Goal: Task Accomplishment & Management: Use online tool/utility

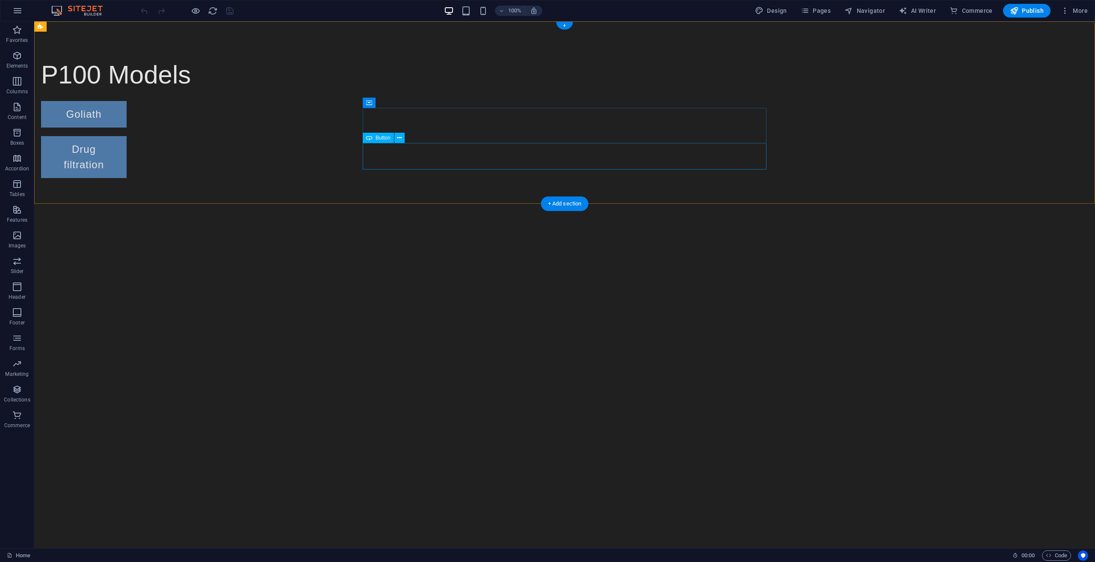
click at [430, 162] on div "Drug filtration" at bounding box center [243, 157] width 404 height 42
click at [425, 156] on div "Drug filtration" at bounding box center [243, 157] width 404 height 42
click at [401, 137] on icon at bounding box center [399, 137] width 5 height 9
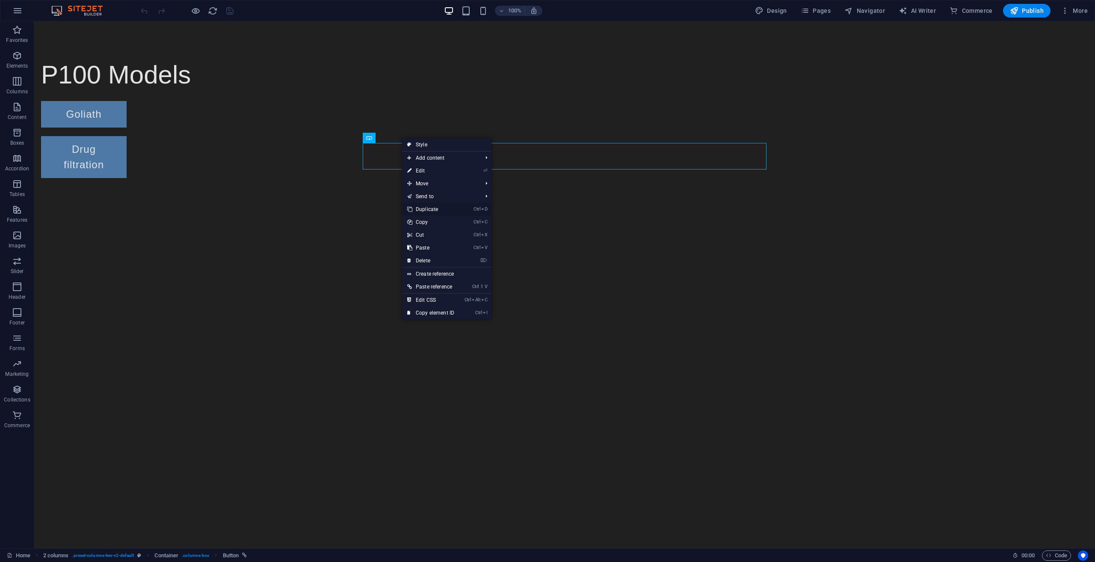
click at [438, 206] on link "Ctrl D Duplicate" at bounding box center [430, 209] width 57 height 13
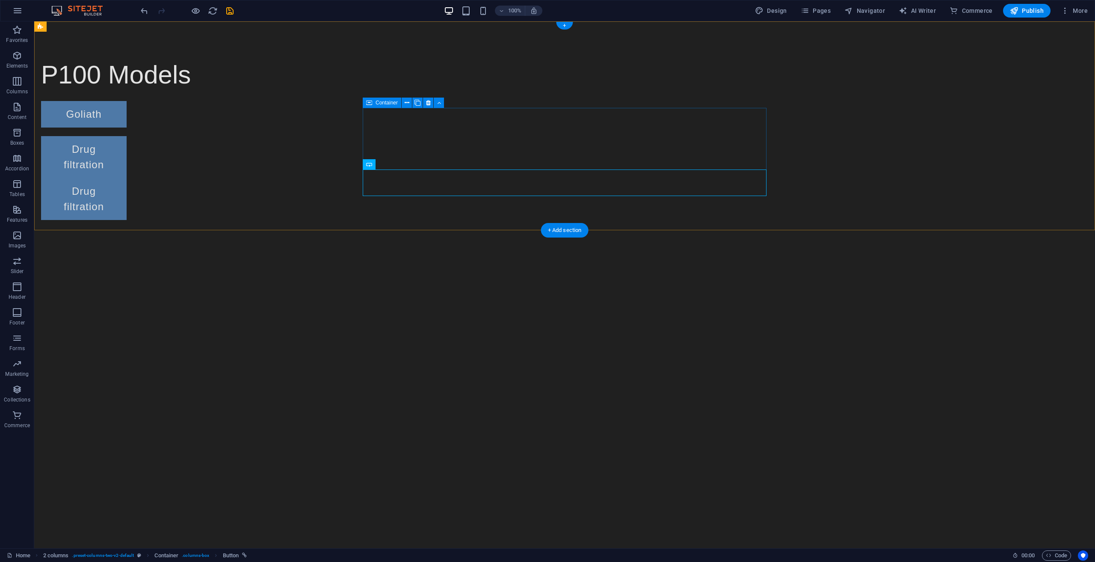
click at [445, 136] on div "Goliath Drug filtration Drug filtration" at bounding box center [243, 160] width 404 height 119
click at [440, 127] on div "Goliath" at bounding box center [243, 114] width 404 height 27
click at [441, 160] on div "Drug filtration" at bounding box center [243, 157] width 404 height 42
click at [443, 187] on div "Drug filtration" at bounding box center [243, 199] width 404 height 42
click at [442, 160] on div "Drug filtration" at bounding box center [243, 157] width 404 height 42
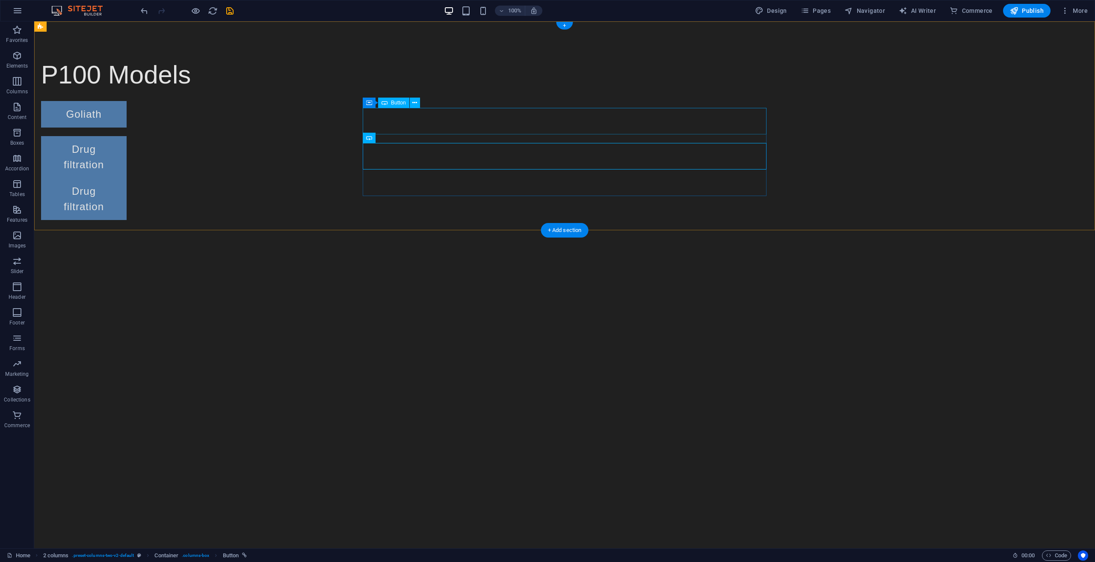
click at [440, 127] on div "Goliath" at bounding box center [243, 114] width 404 height 27
click at [425, 180] on div "Drug filtration" at bounding box center [243, 199] width 404 height 42
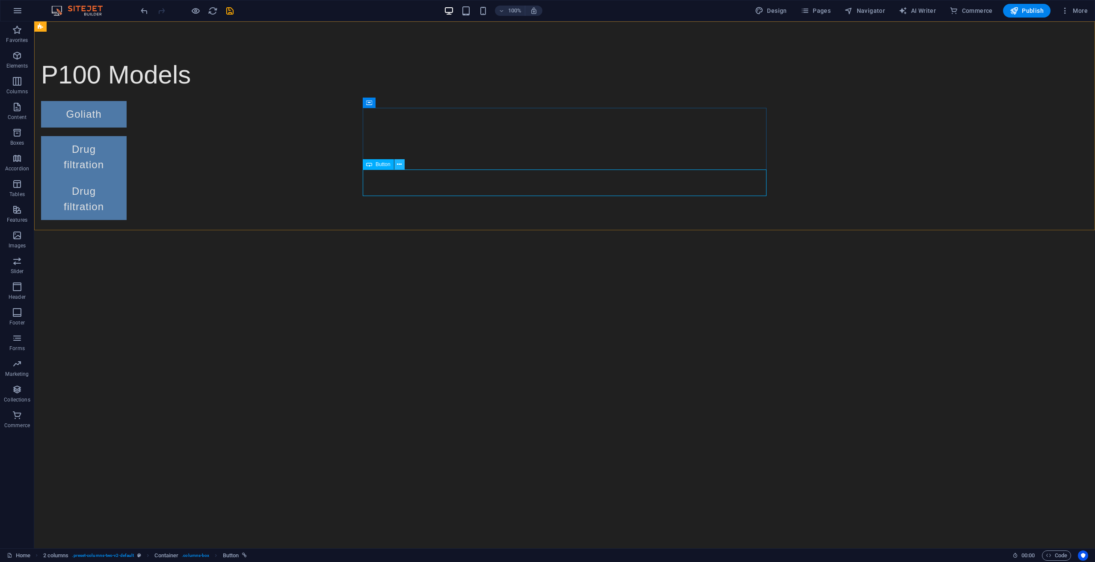
click at [400, 164] on icon at bounding box center [399, 164] width 5 height 9
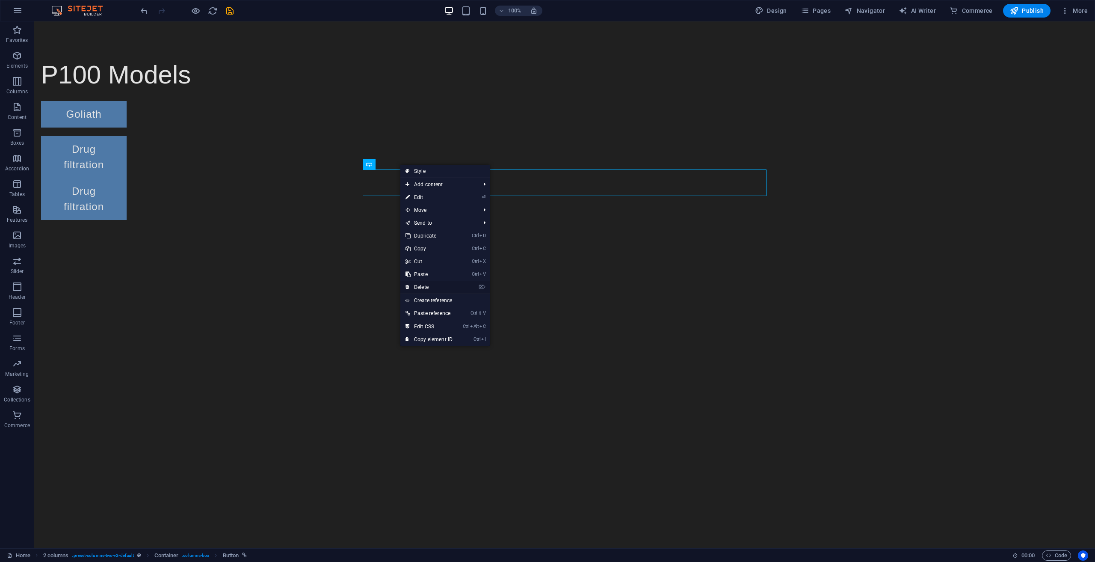
click at [427, 285] on link "⌦ Delete" at bounding box center [428, 287] width 57 height 13
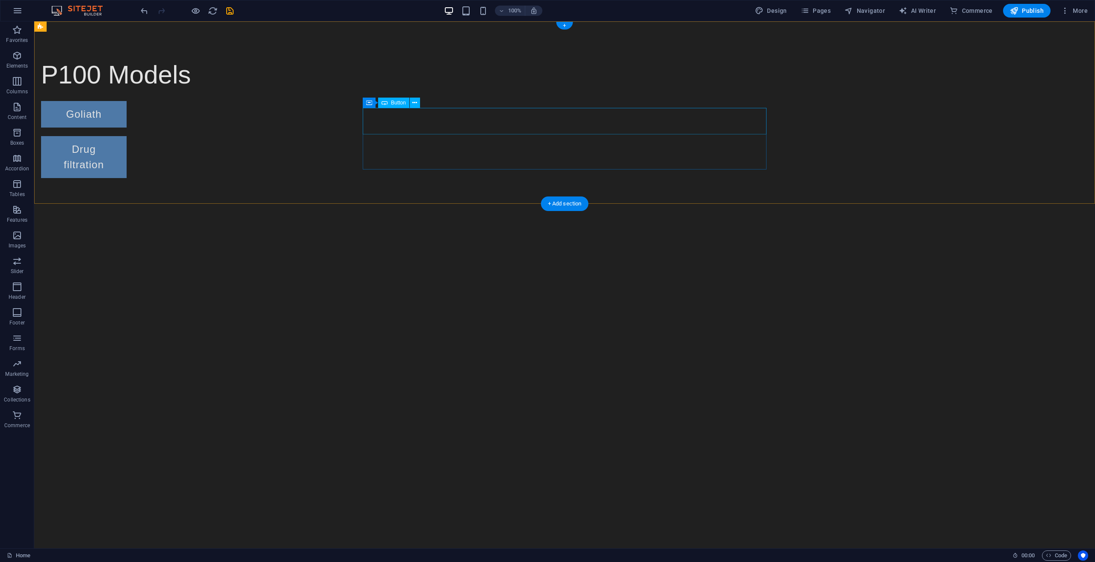
click at [445, 118] on div "Goliath" at bounding box center [243, 114] width 404 height 27
click at [416, 102] on icon at bounding box center [414, 102] width 5 height 9
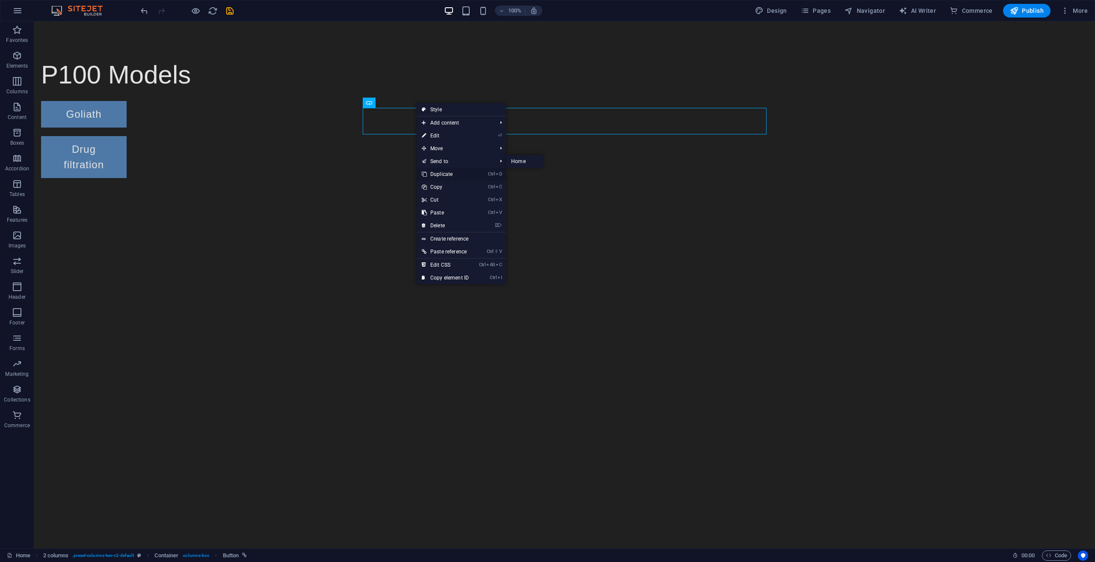
click at [439, 172] on link "Ctrl D Duplicate" at bounding box center [445, 174] width 57 height 13
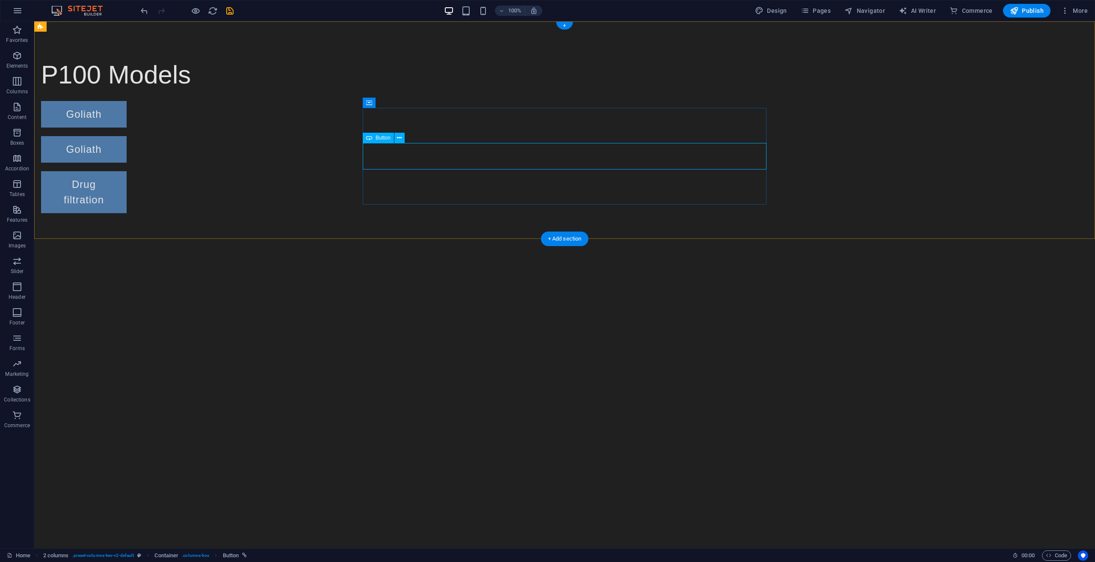
click at [429, 160] on div "Goliath" at bounding box center [243, 149] width 404 height 27
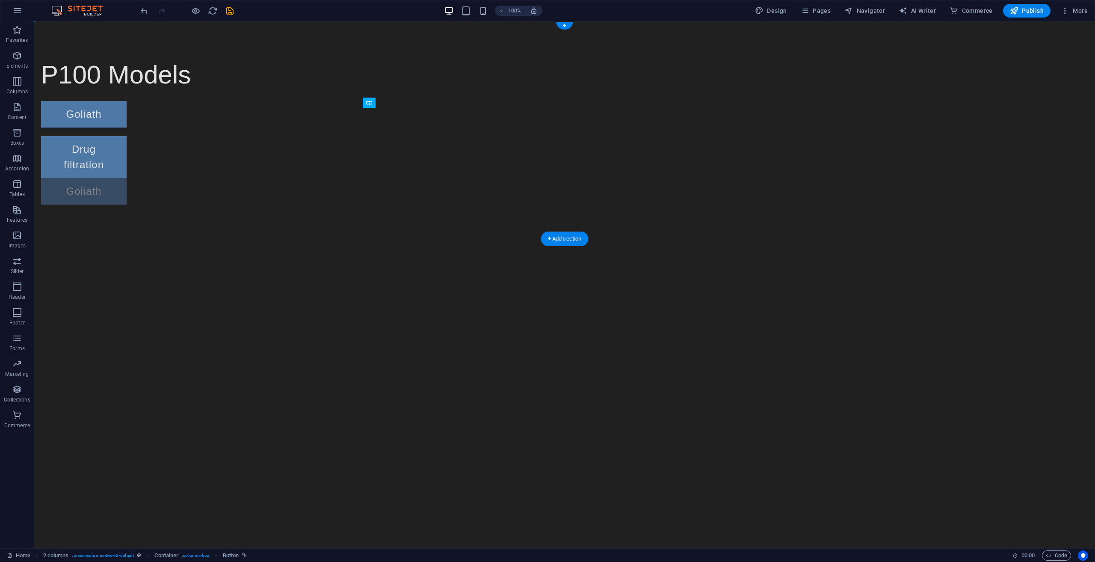
drag, startPoint x: 433, startPoint y: 156, endPoint x: 434, endPoint y: 198, distance: 42.4
click at [434, 198] on div "Goliath Goliath Drug filtration Goliath" at bounding box center [243, 153] width 404 height 104
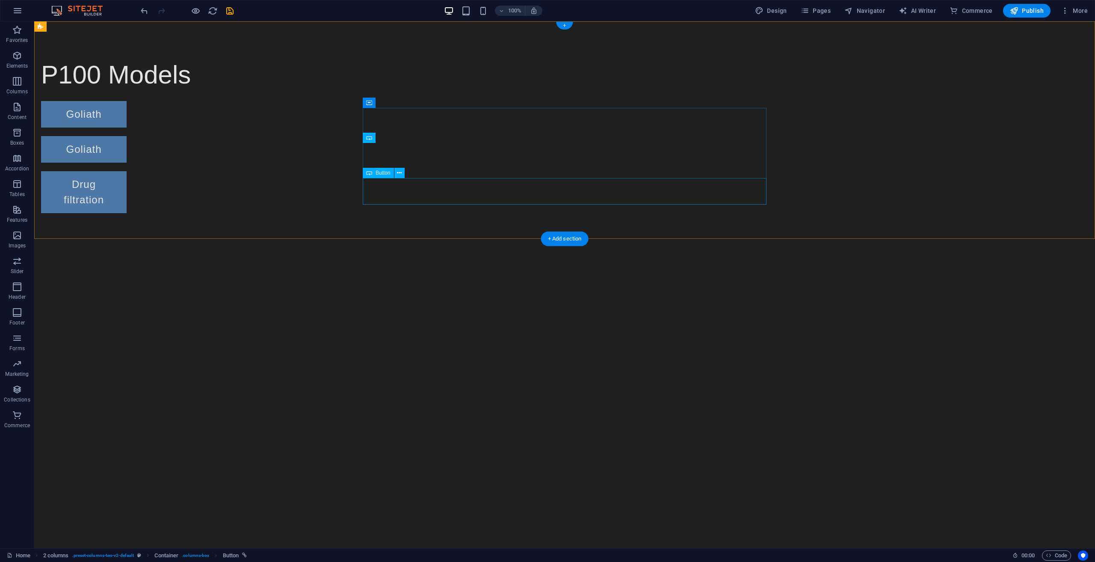
click at [418, 198] on div "Drug filtration" at bounding box center [243, 192] width 404 height 42
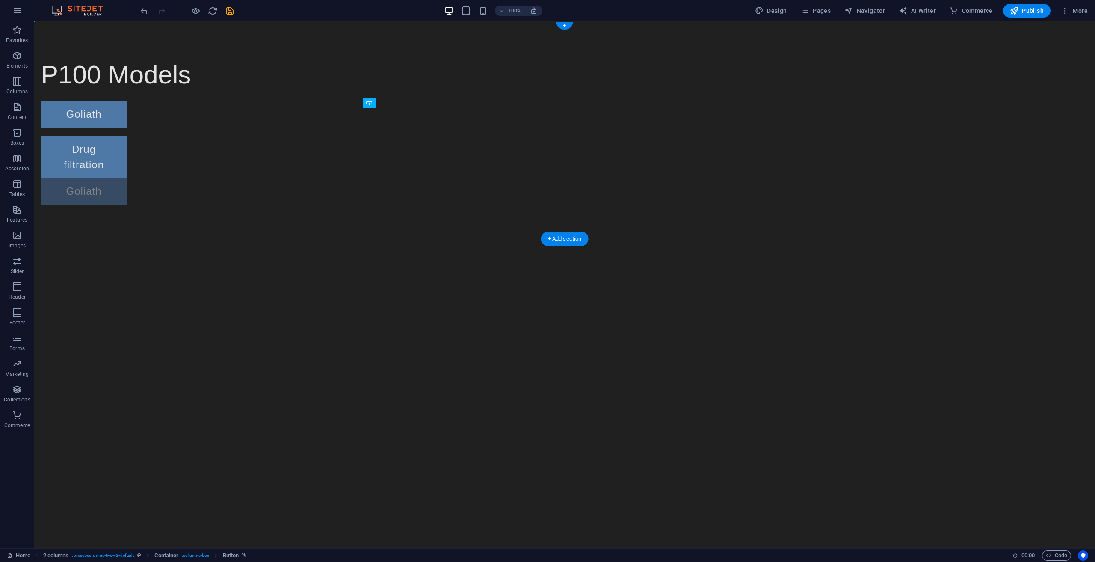
drag, startPoint x: 427, startPoint y: 154, endPoint x: 430, endPoint y: 189, distance: 35.6
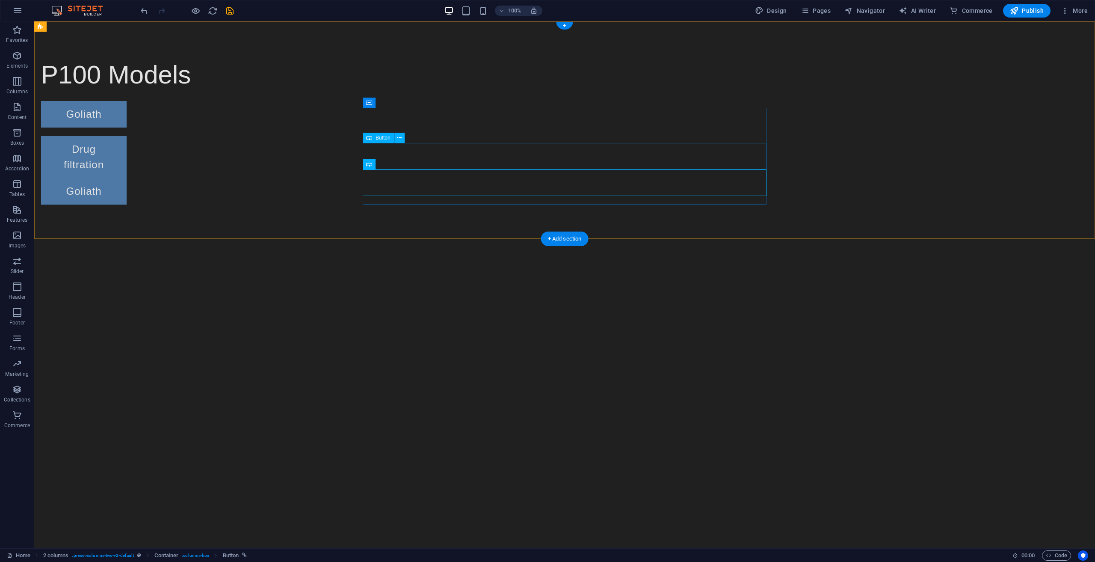
click at [445, 154] on div "Drug filtration" at bounding box center [243, 157] width 404 height 42
click at [445, 123] on div "Goliath" at bounding box center [243, 114] width 404 height 27
click at [445, 124] on div "Goliath" at bounding box center [243, 114] width 404 height 27
select select "px"
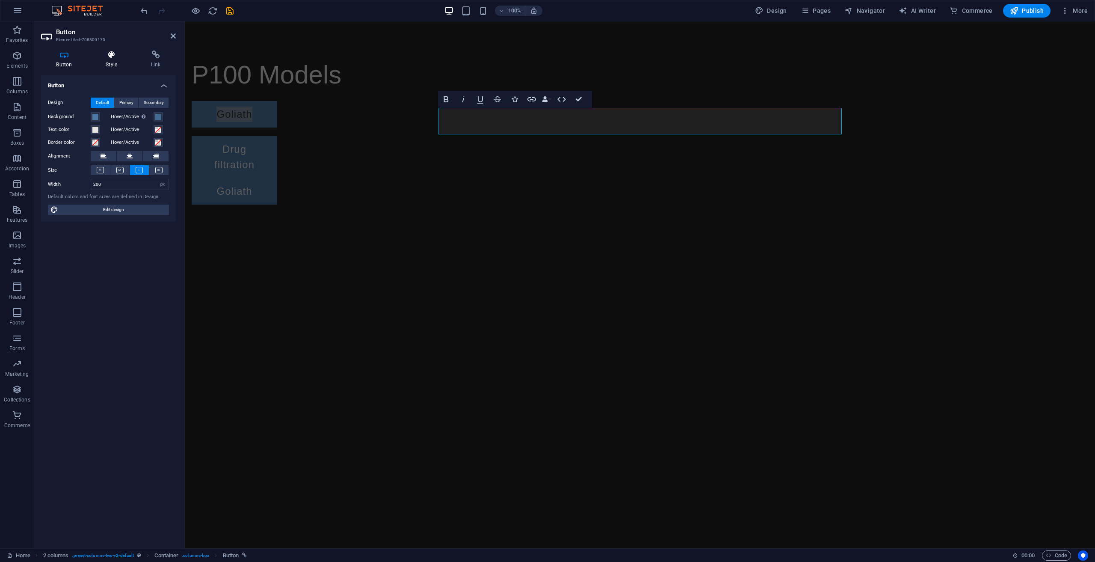
click at [112, 61] on h4 "Style" at bounding box center [113, 59] width 45 height 18
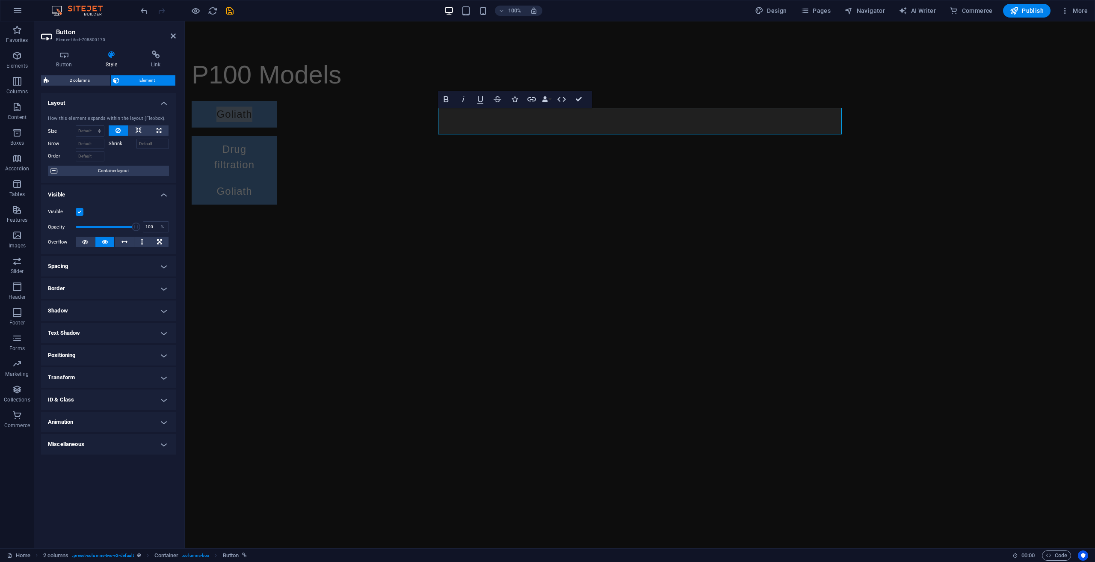
click at [121, 269] on h4 "Spacing" at bounding box center [108, 266] width 135 height 21
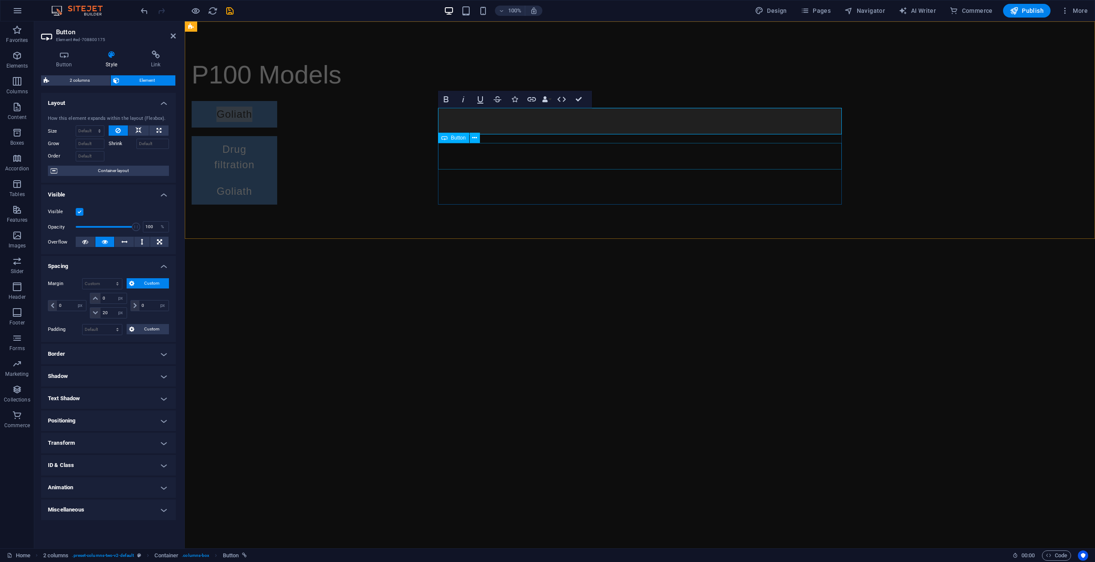
click at [494, 160] on div "Drug filtration" at bounding box center [394, 157] width 404 height 42
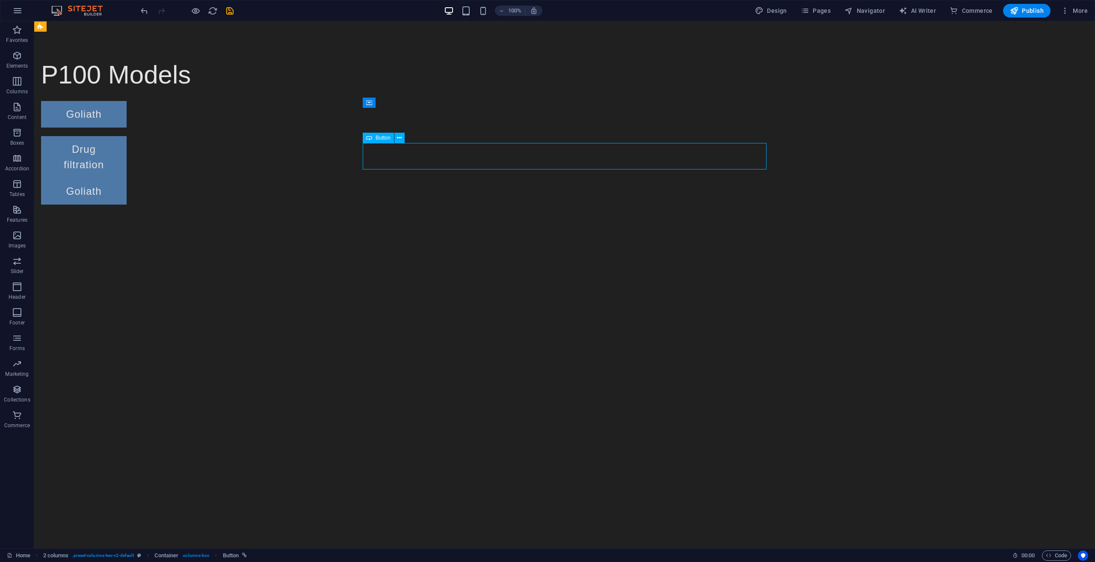
click at [445, 156] on div "Drug filtration" at bounding box center [243, 157] width 404 height 42
select select "px"
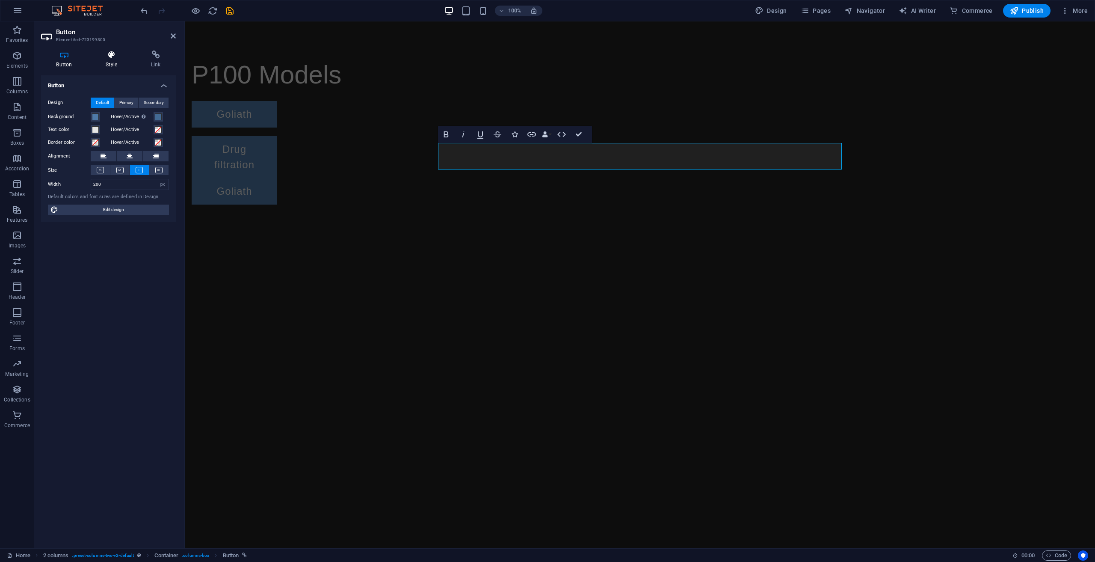
click at [106, 62] on h4 "Style" at bounding box center [113, 59] width 45 height 18
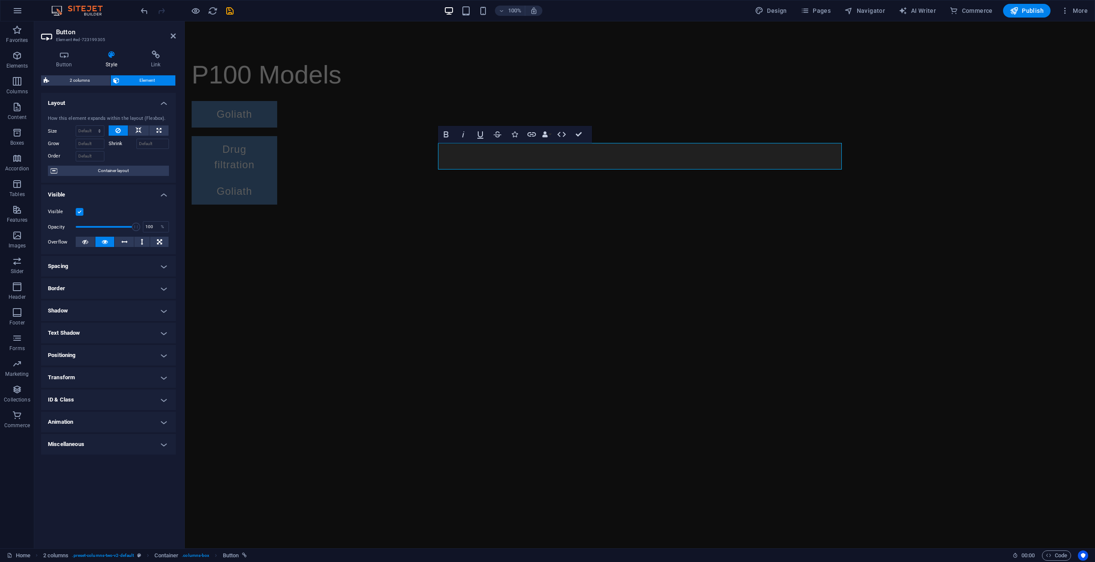
click at [135, 267] on h4 "Spacing" at bounding box center [108, 266] width 135 height 21
click at [139, 283] on span "Custom" at bounding box center [152, 283] width 30 height 10
click at [112, 314] on select "auto px % rem vw vh" at bounding box center [108, 313] width 36 height 10
select select "px"
click at [114, 308] on select "auto px % rem vw vh" at bounding box center [108, 313] width 36 height 10
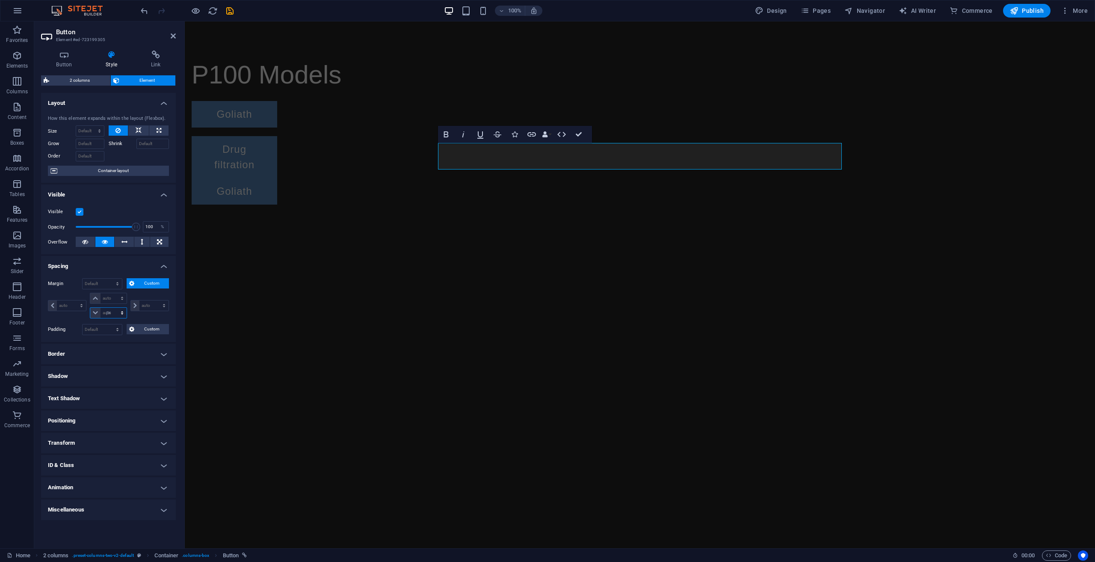
type input "0"
select select "px"
type input "0"
select select "px"
type input "0"
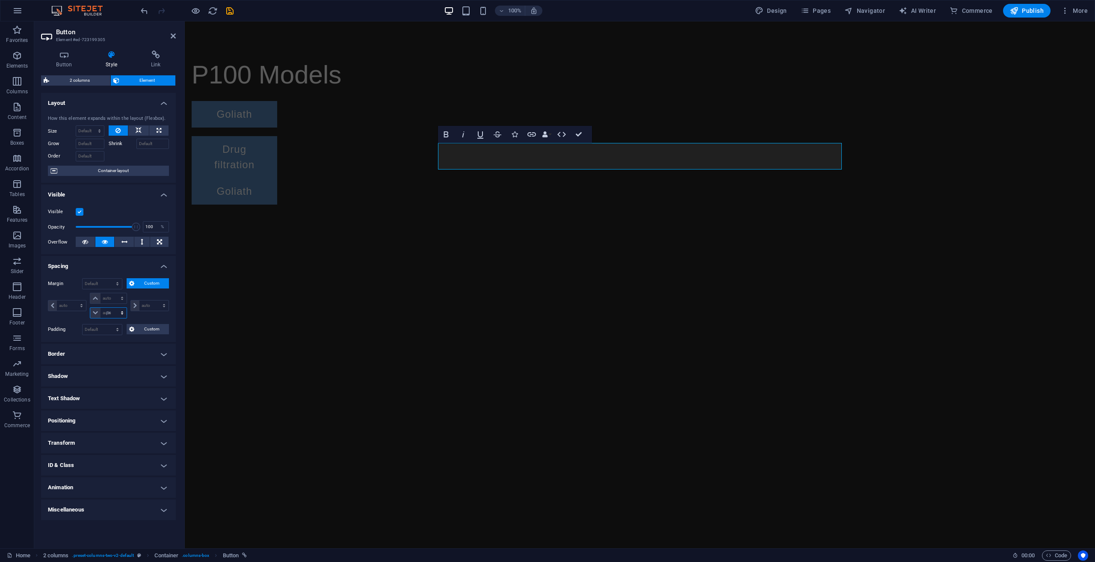
select select "px"
type input "0"
select select "px"
click at [111, 316] on input "0" at bounding box center [114, 313] width 26 height 10
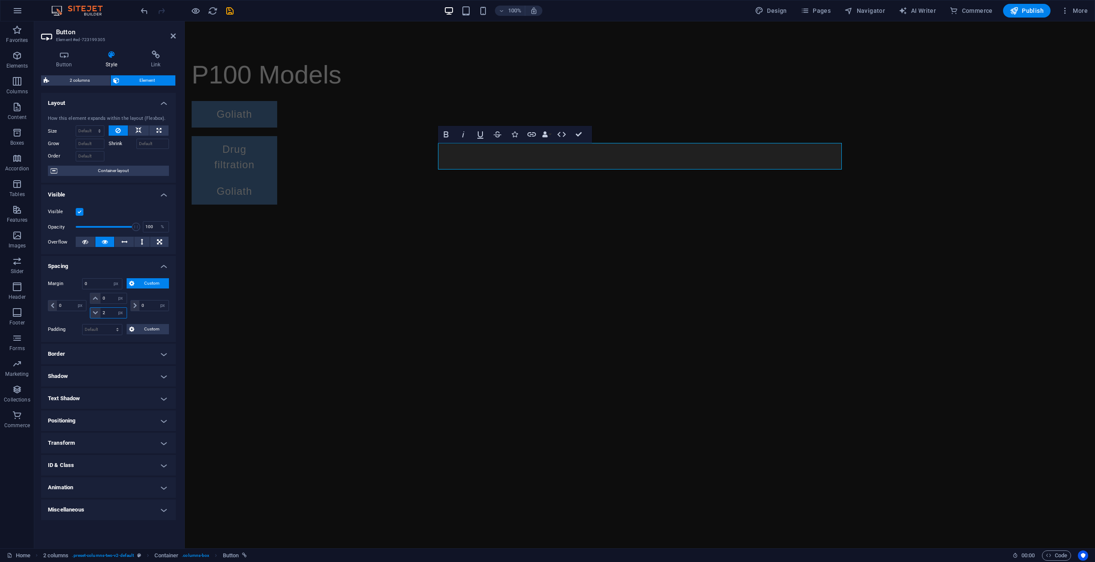
type input "22"
select select "DISABLED_OPTION_VALUE"
type input "20"
click at [496, 187] on div "Goliath" at bounding box center [394, 200] width 404 height 27
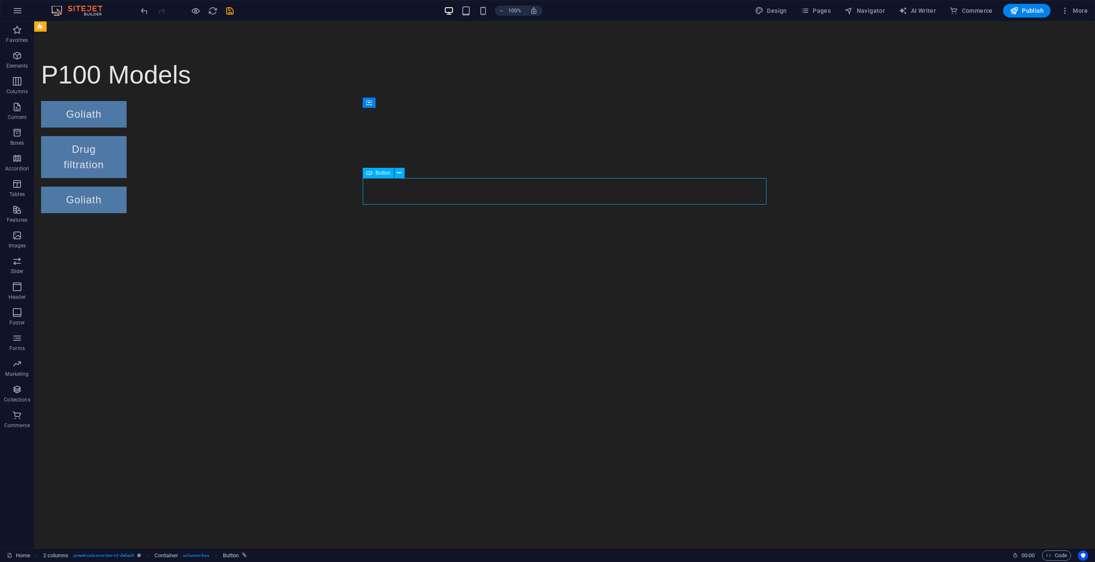
click at [416, 192] on div "Goliath" at bounding box center [243, 200] width 404 height 27
click at [409, 193] on div "Goliath" at bounding box center [243, 200] width 404 height 27
select select "px"
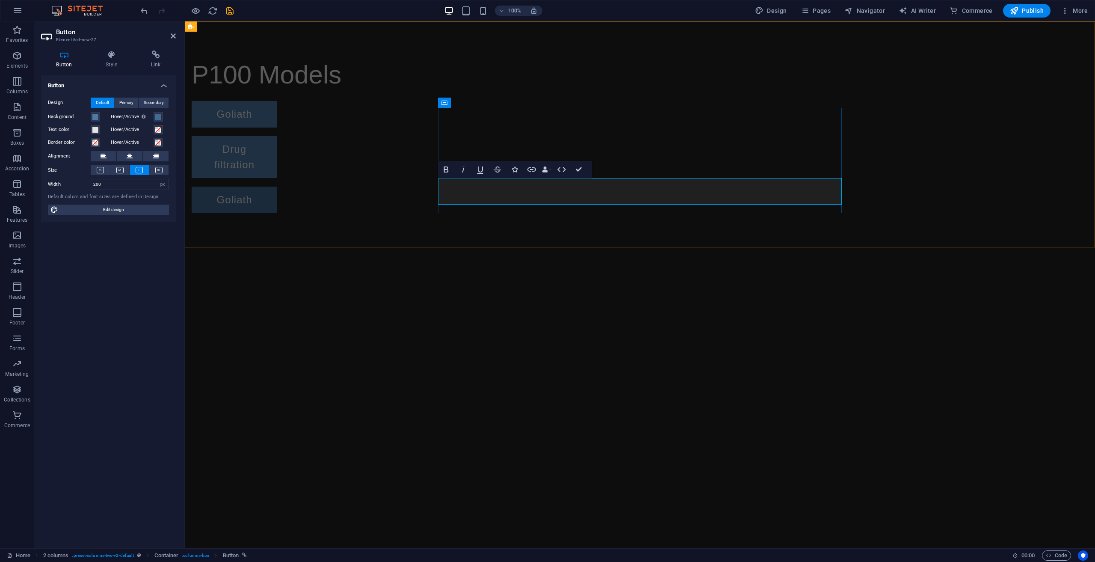
click at [277, 192] on link "Goliath" at bounding box center [235, 200] width 86 height 27
drag, startPoint x: 496, startPoint y: 191, endPoint x: 462, endPoint y: 191, distance: 34.6
click at [277, 191] on link "Goliath" at bounding box center [235, 200] width 86 height 27
click at [277, 194] on link "New design" at bounding box center [235, 200] width 86 height 27
click at [545, 188] on div "New design" at bounding box center [394, 200] width 404 height 27
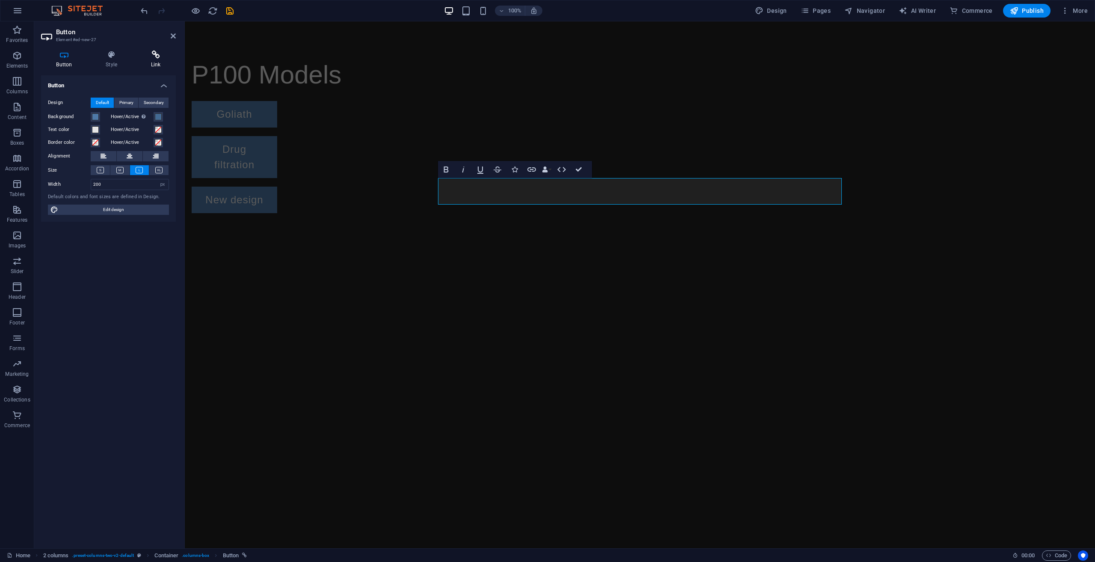
click at [160, 57] on icon at bounding box center [156, 54] width 40 height 9
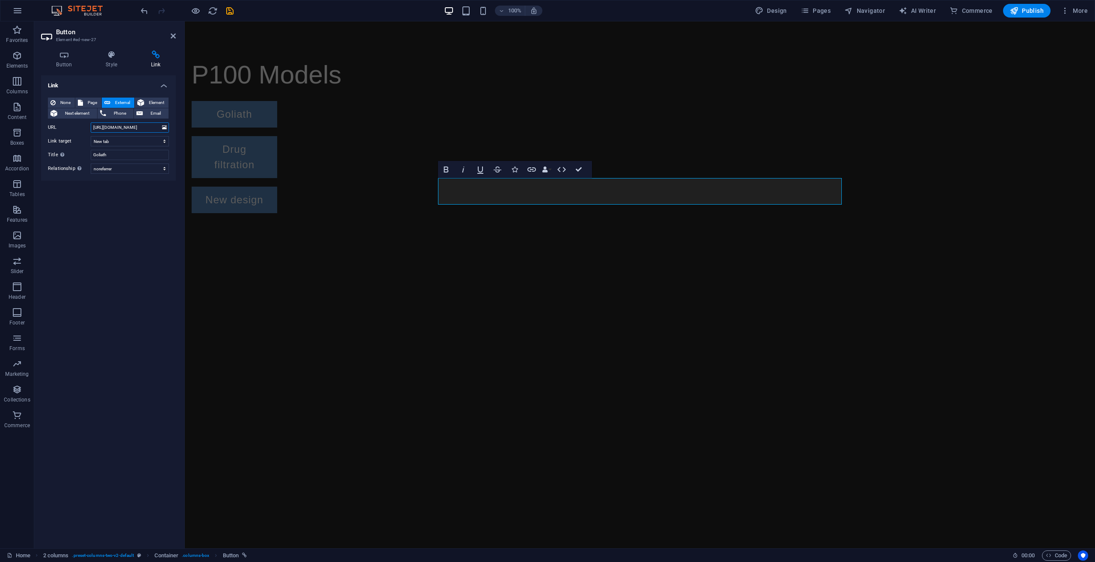
drag, startPoint x: 120, startPoint y: 127, endPoint x: 108, endPoint y: 128, distance: 12.4
click at [108, 128] on input "[URL][DOMAIN_NAME]" at bounding box center [130, 127] width 78 height 10
type input "[URL][DOMAIN_NAME]"
click at [1026, 14] on span "Publish" at bounding box center [1027, 10] width 34 height 9
